Goal: Task Accomplishment & Management: Use online tool/utility

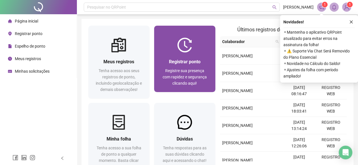
click at [178, 59] on span "Registrar ponto" at bounding box center [185, 61] width 32 height 5
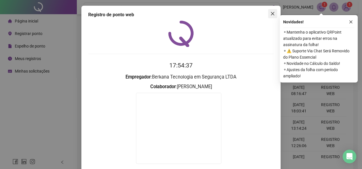
click at [272, 14] on icon "close" at bounding box center [273, 13] width 5 height 5
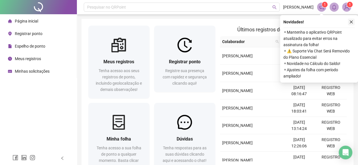
click at [351, 23] on icon "close" at bounding box center [351, 22] width 4 height 4
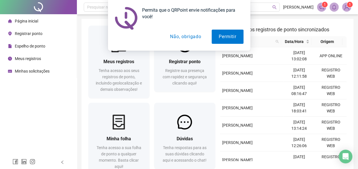
click at [193, 39] on button "Não, obrigado" at bounding box center [185, 37] width 45 height 14
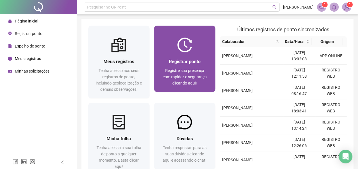
click at [175, 71] on span "Registre sua presença com rapidez e segurança clicando aqui!" at bounding box center [185, 76] width 44 height 17
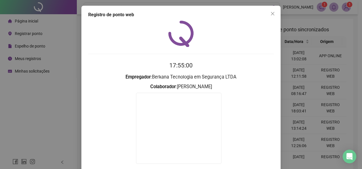
scroll to position [28, 0]
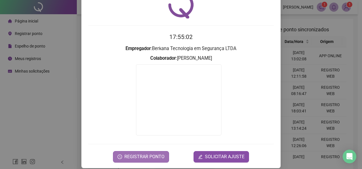
click at [148, 155] on span "REGISTRAR PONTO" at bounding box center [144, 157] width 40 height 7
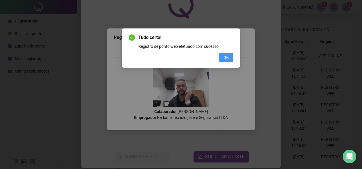
click at [227, 57] on span "OK" at bounding box center [226, 57] width 5 height 6
